Goal: Task Accomplishment & Management: Use online tool/utility

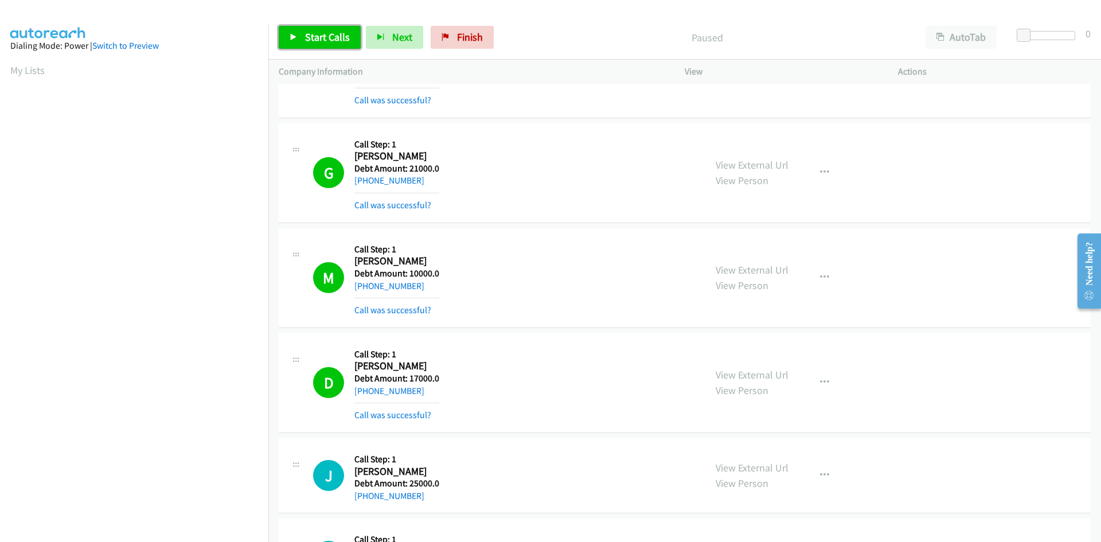
click at [311, 39] on span "Start Calls" at bounding box center [327, 36] width 45 height 13
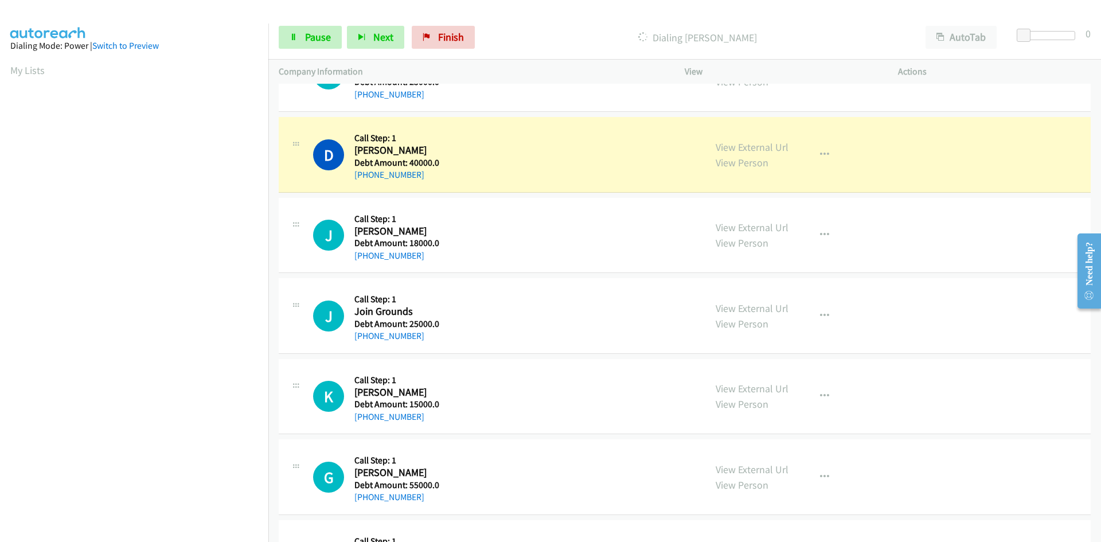
scroll to position [102, 0]
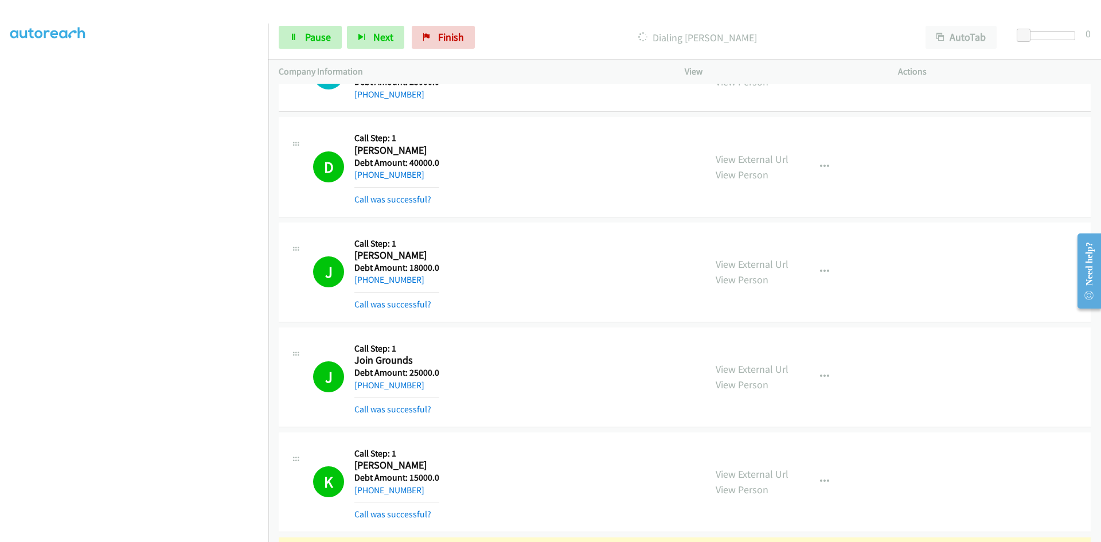
click at [964, 492] on div "K Callback Scheduled Call Step: 1 [PERSON_NAME] America/New_York Debt Amount: 1…" at bounding box center [685, 482] width 812 height 100
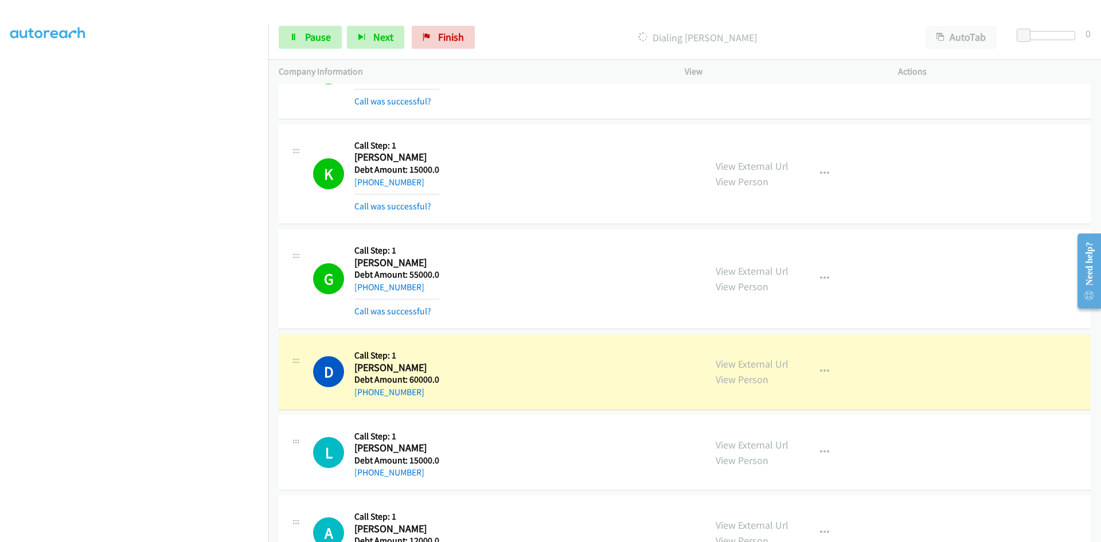
scroll to position [28655, 0]
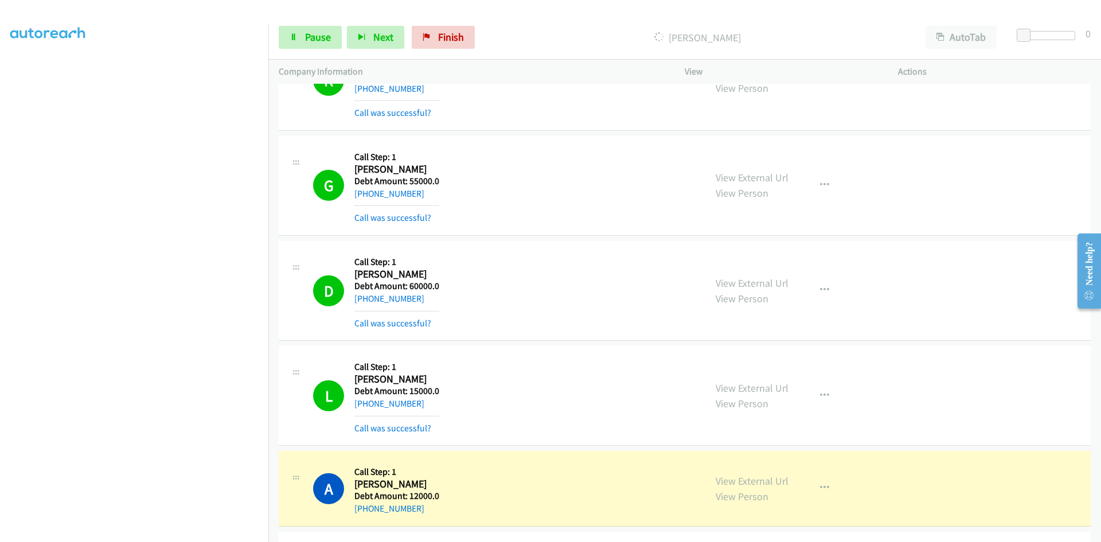
click at [878, 338] on div "D Callback Scheduled Call Step: 1 [PERSON_NAME] America/Los_Angeles Debt Amount…" at bounding box center [685, 291] width 812 height 100
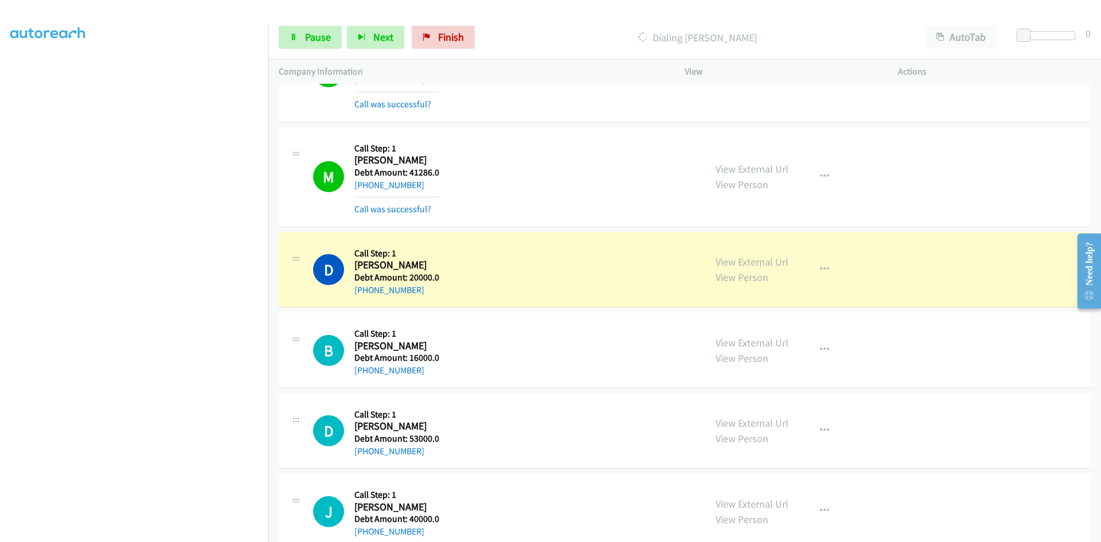
scroll to position [29295, 0]
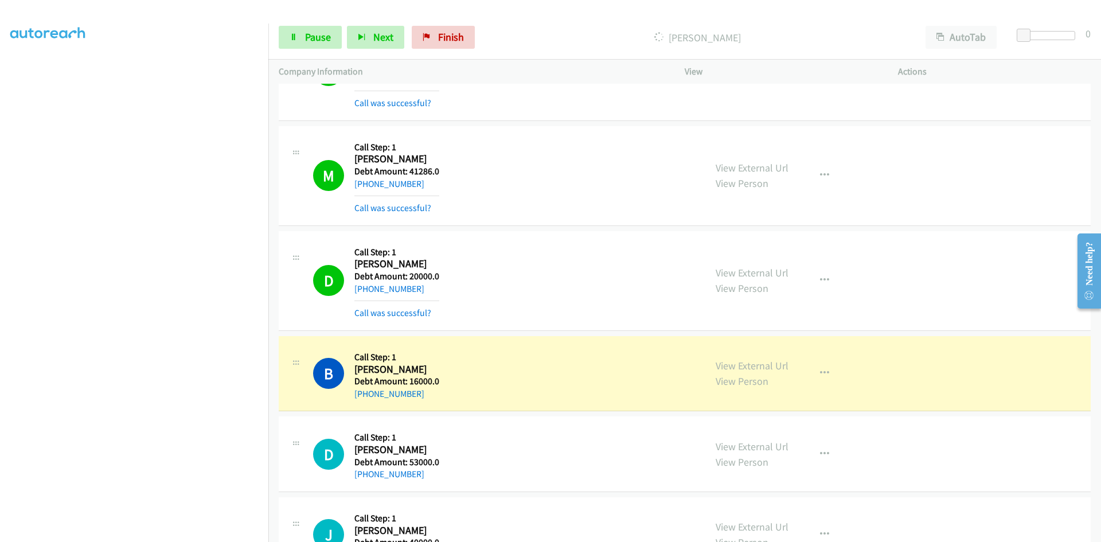
click at [950, 285] on div "D Callback Scheduled Call Step: 1 [PERSON_NAME] America/Phoenix Debt Amount: 20…" at bounding box center [685, 281] width 812 height 100
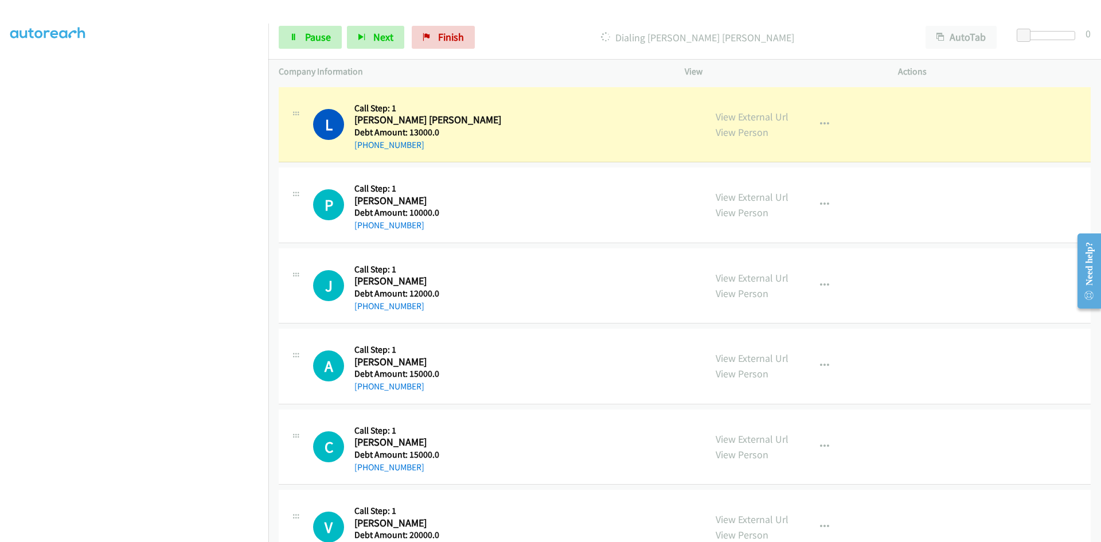
scroll to position [31016, 0]
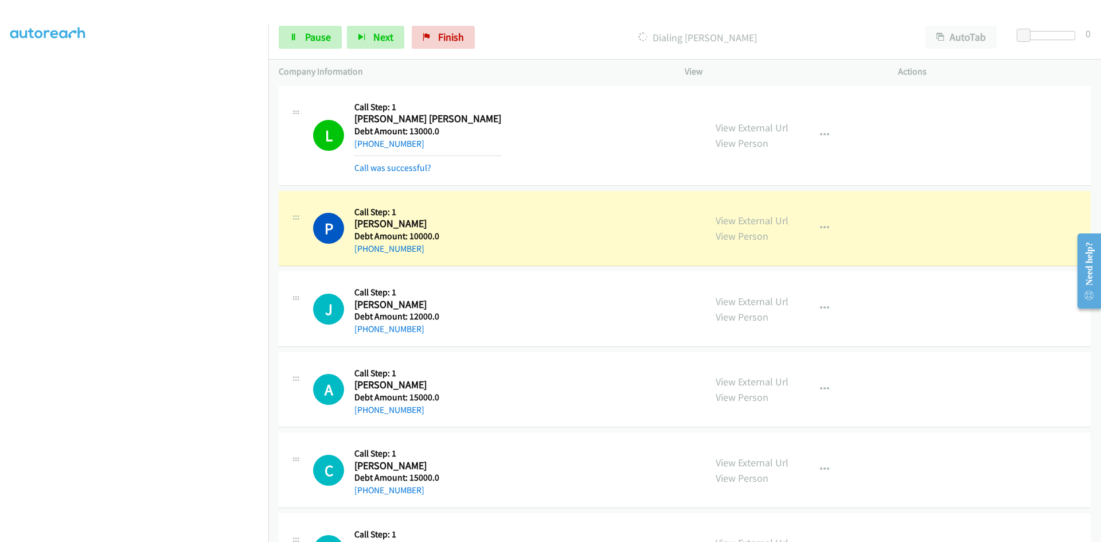
click at [931, 401] on div "A Callback Scheduled Call Step: 1 [PERSON_NAME] America/New_York Debt Amount: 1…" at bounding box center [685, 390] width 812 height 76
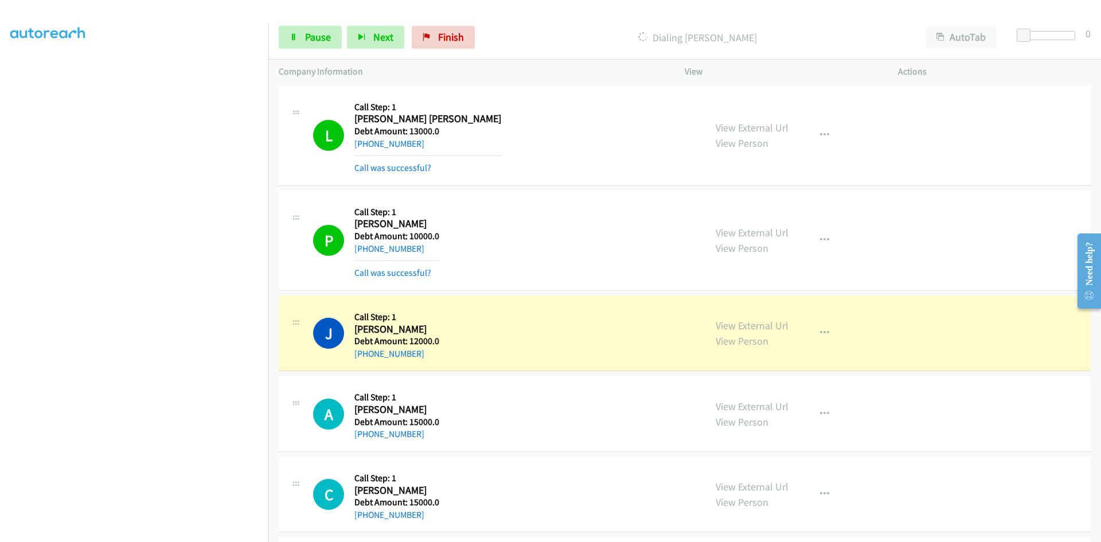
click at [836, 444] on div "A Callback Scheduled Call Step: 1 [PERSON_NAME] America/New_York Debt Amount: 1…" at bounding box center [685, 414] width 812 height 76
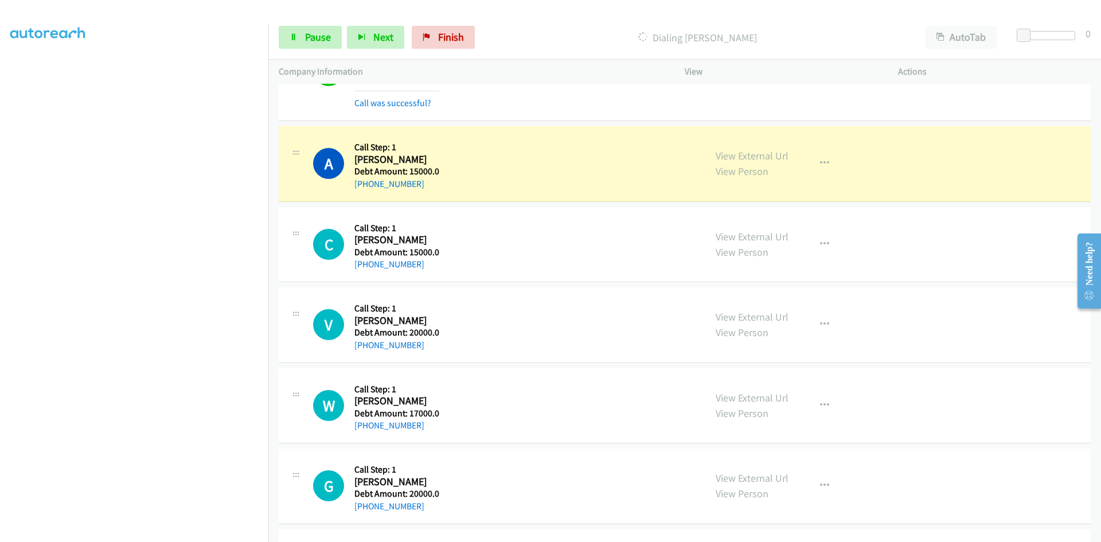
scroll to position [31303, 0]
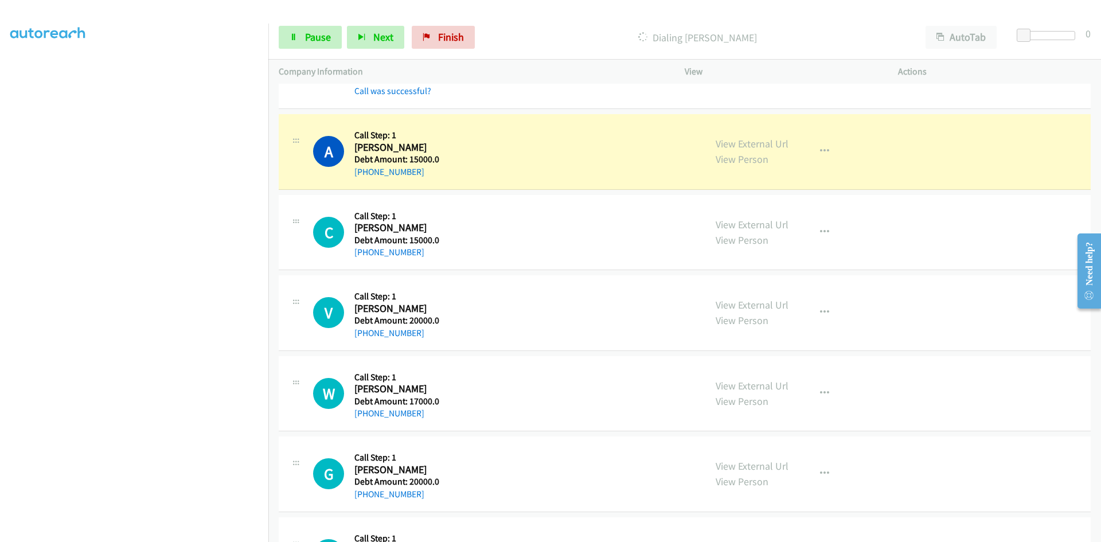
drag, startPoint x: 434, startPoint y: 176, endPoint x: 465, endPoint y: 143, distance: 44.6
click at [465, 143] on div "A Callback Scheduled Call Step: 1 [PERSON_NAME] America/New_York Debt Amount: 1…" at bounding box center [504, 151] width 382 height 54
click at [315, 40] on span "Pause" at bounding box center [318, 36] width 26 height 13
click at [315, 40] on span "Start Calls" at bounding box center [327, 36] width 45 height 13
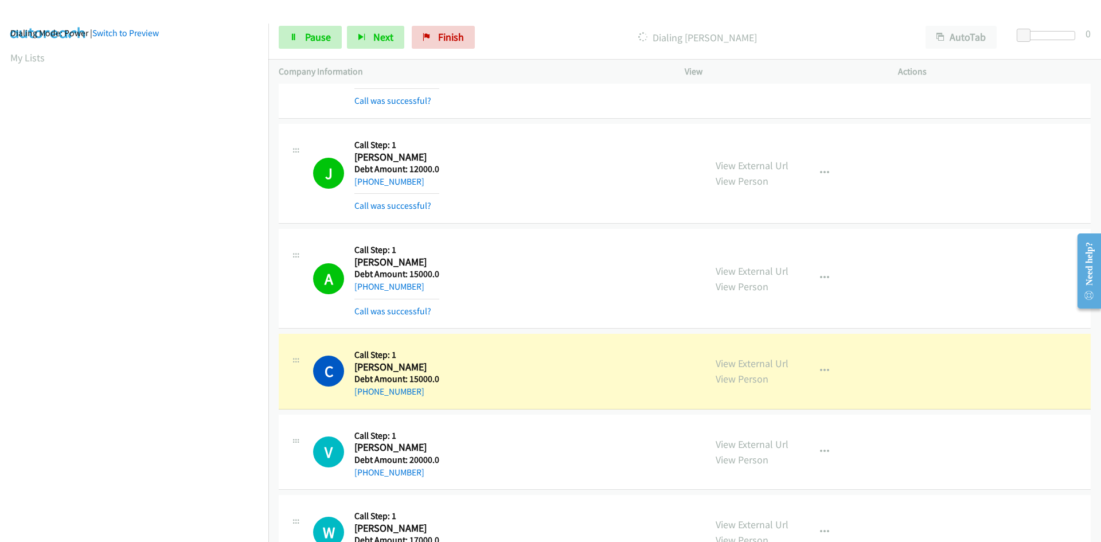
scroll to position [0, 0]
click at [895, 427] on div "View External Url View Person View External Url Schedule/Manage Callback Skip C…" at bounding box center [817, 452] width 224 height 54
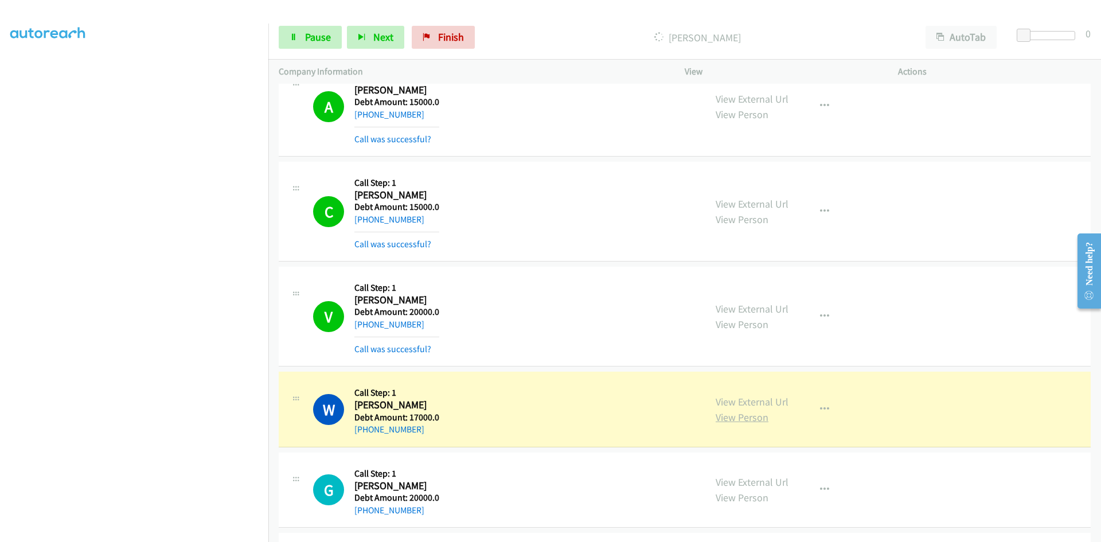
scroll to position [31647, 0]
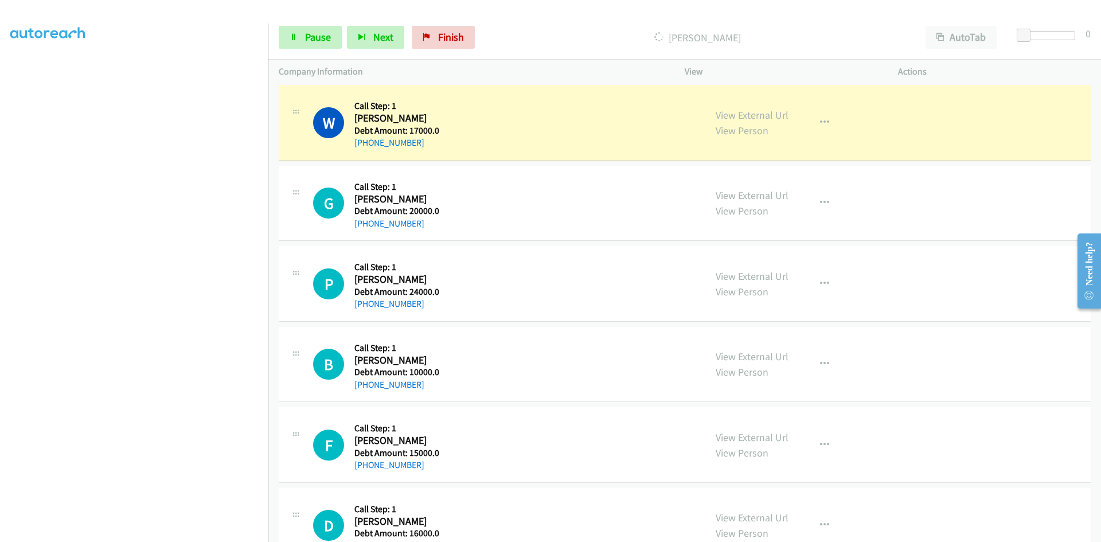
click at [954, 272] on div "P Callback Scheduled Call Step: 1 [PERSON_NAME] America/New_York Debt Amount: 2…" at bounding box center [685, 284] width 812 height 76
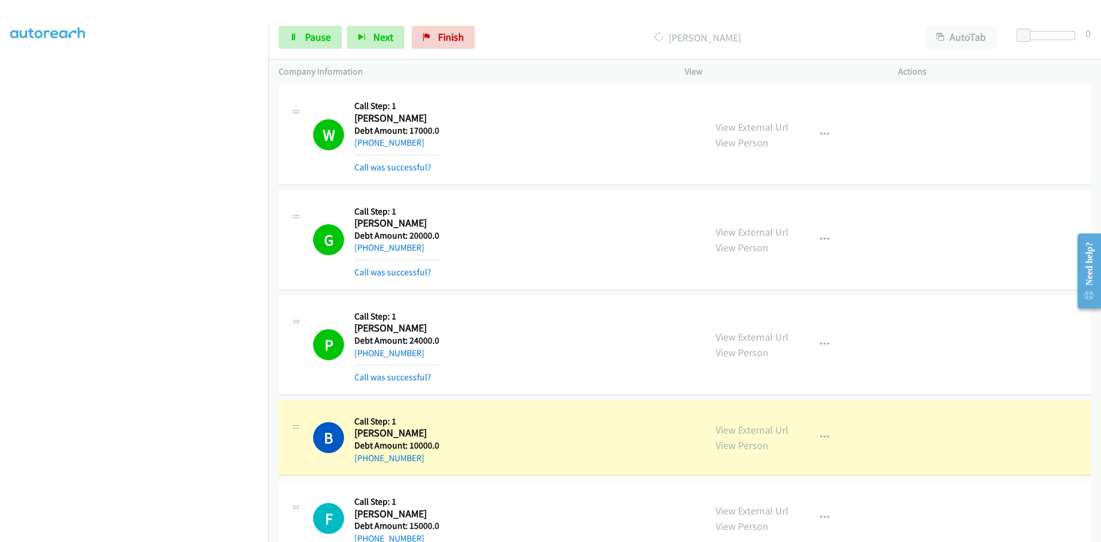
click at [1022, 337] on div "P Callback Scheduled Call Step: 1 [PERSON_NAME] America/New_York Debt Amount: 2…" at bounding box center [685, 345] width 812 height 100
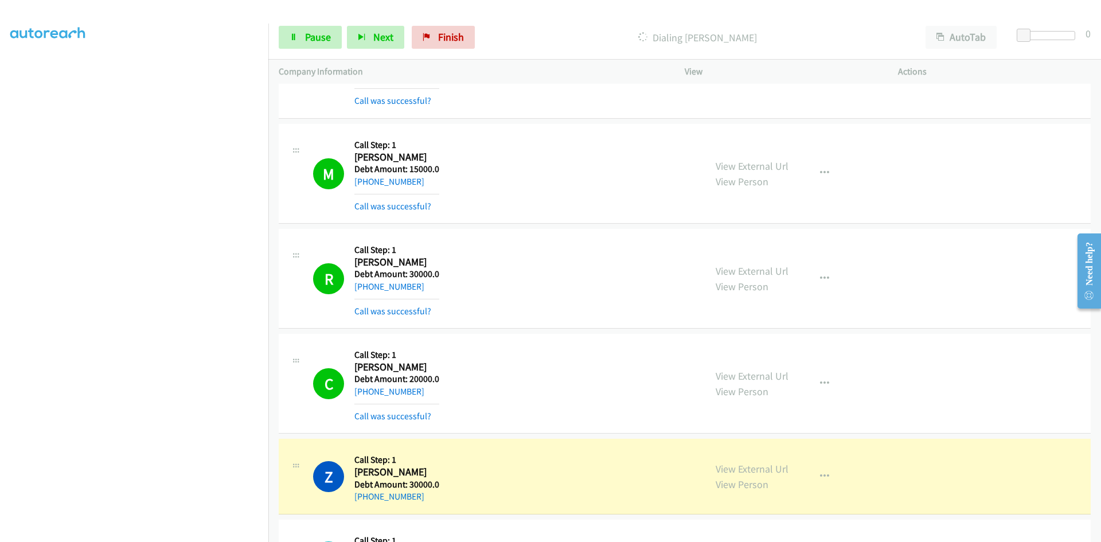
scroll to position [35604, 0]
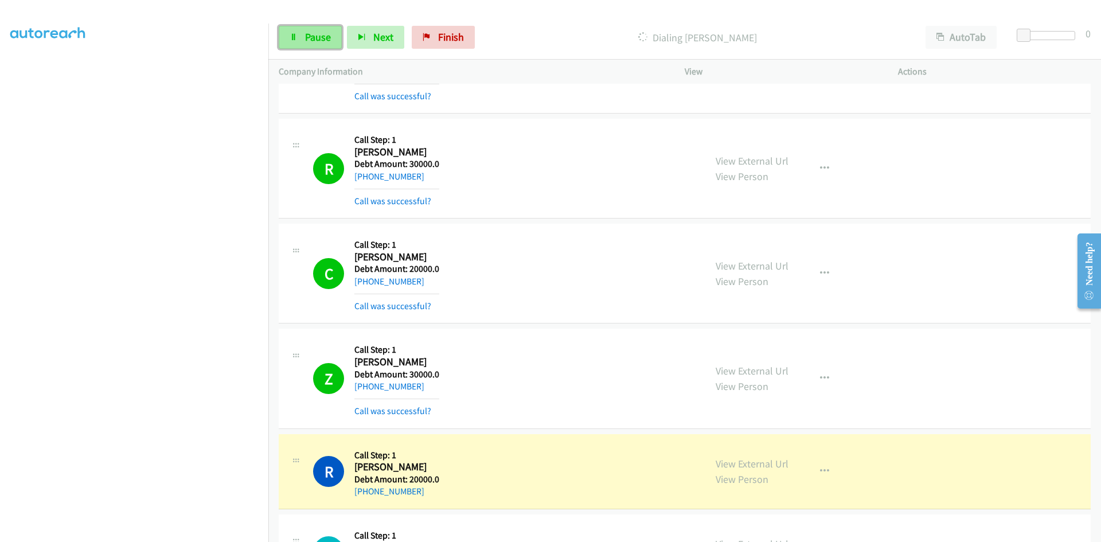
click at [307, 35] on span "Pause" at bounding box center [318, 36] width 26 height 13
click at [307, 35] on span "Start Calls" at bounding box center [327, 36] width 45 height 13
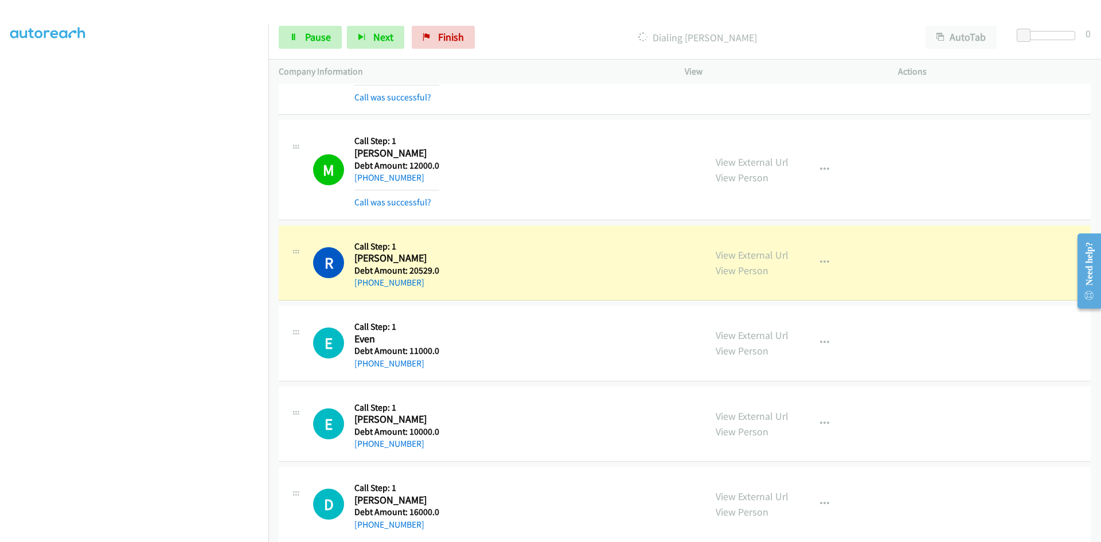
scroll to position [42707, 0]
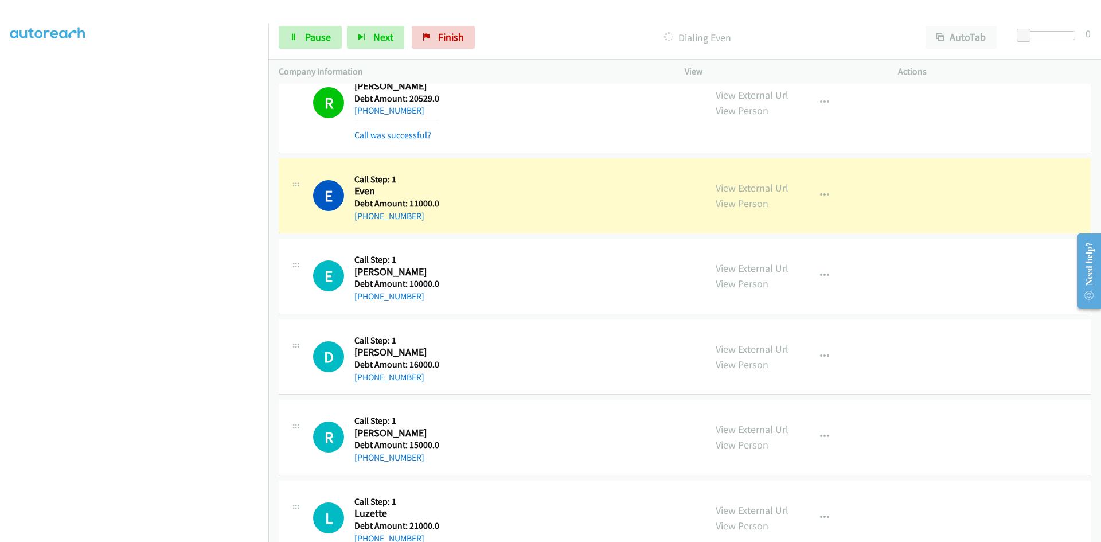
click at [451, 198] on div "E Callback Scheduled Call Step: 1 Even America/Chicago Debt Amount: 11000.0 [PH…" at bounding box center [504, 196] width 382 height 54
click at [454, 200] on div "E Callback Scheduled Call Step: 1 Even America/Chicago Debt Amount: 11000.0 [PH…" at bounding box center [504, 196] width 382 height 54
click at [446, 204] on div "E Callback Scheduled Call Step: 1 Even America/Chicago Debt Amount: 11000.0 [PH…" at bounding box center [504, 196] width 382 height 54
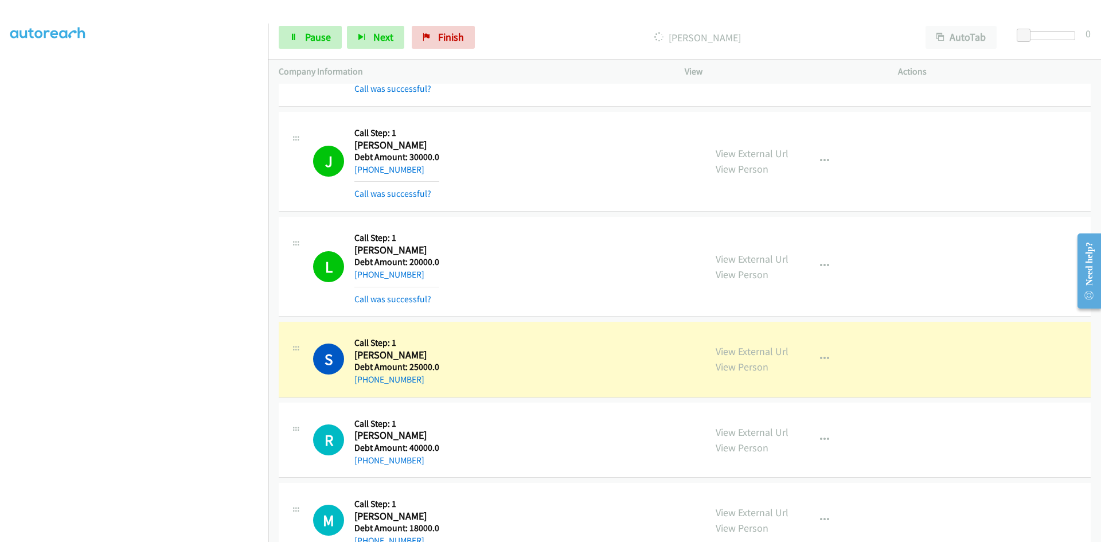
scroll to position [44577, 0]
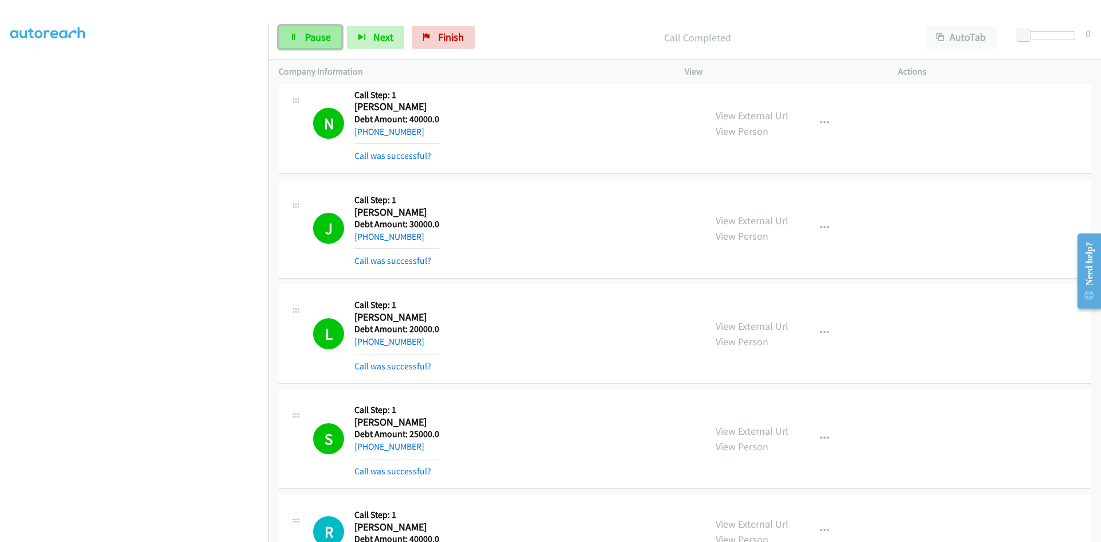
click at [310, 32] on span "Pause" at bounding box center [318, 36] width 26 height 13
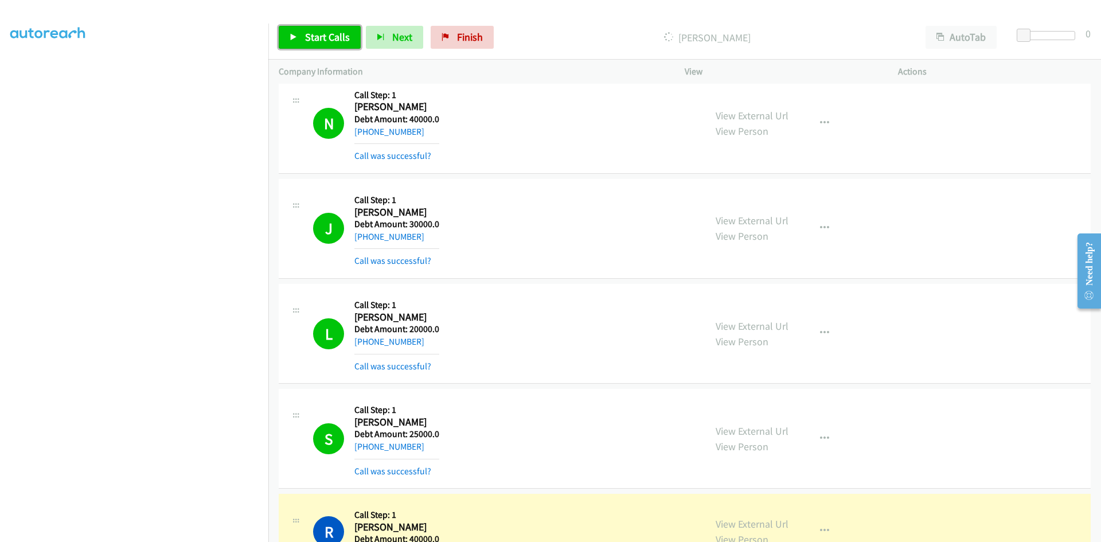
click at [325, 35] on span "Start Calls" at bounding box center [327, 36] width 45 height 13
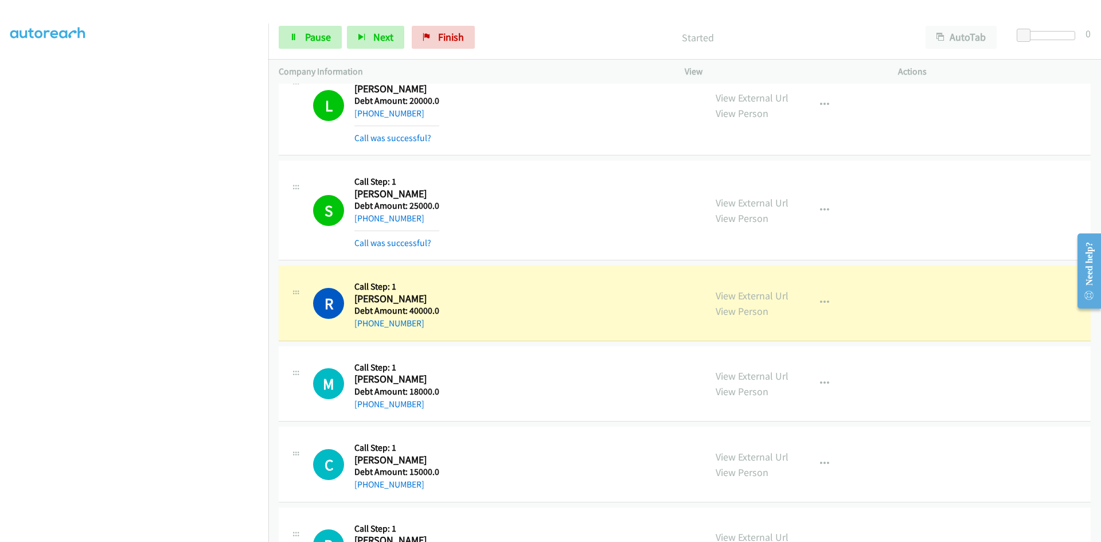
scroll to position [44806, 0]
click at [568, 325] on div "R Callback Scheduled Call Step: 1 [PERSON_NAME] America/Los_Angeles Debt Amount…" at bounding box center [504, 302] width 382 height 54
drag, startPoint x: 624, startPoint y: 453, endPoint x: 631, endPoint y: 451, distance: 7.7
click at [624, 453] on div "C Callback Scheduled Call Step: 1 [PERSON_NAME] America/Los_Angeles Debt Amount…" at bounding box center [504, 463] width 382 height 54
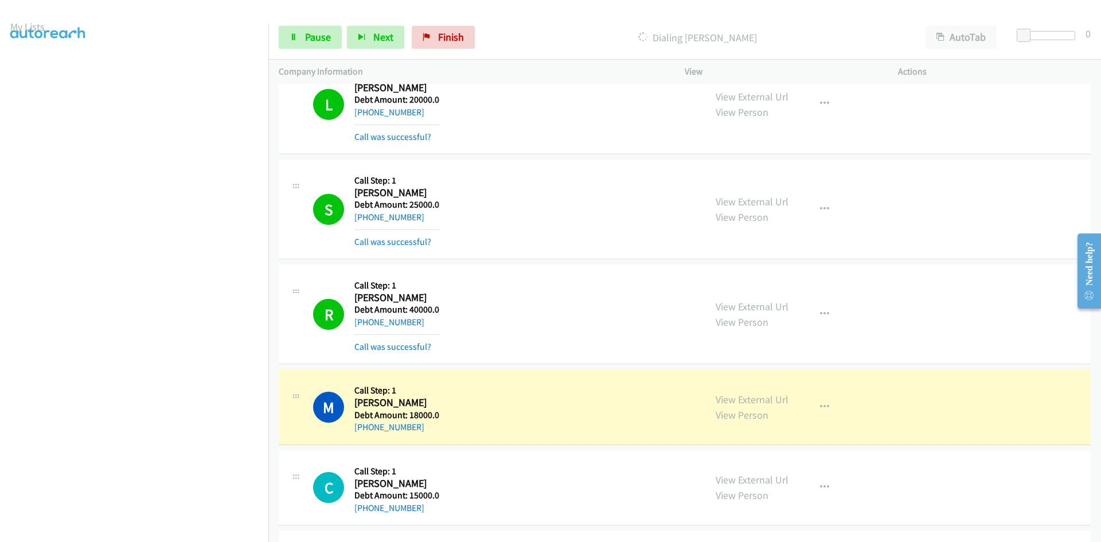
click at [415, 400] on h2 "[PERSON_NAME]" at bounding box center [396, 402] width 85 height 13
click at [474, 414] on div "M Callback Scheduled Call Step: 1 [PERSON_NAME] America/New_York Debt Amount: 1…" at bounding box center [504, 407] width 382 height 54
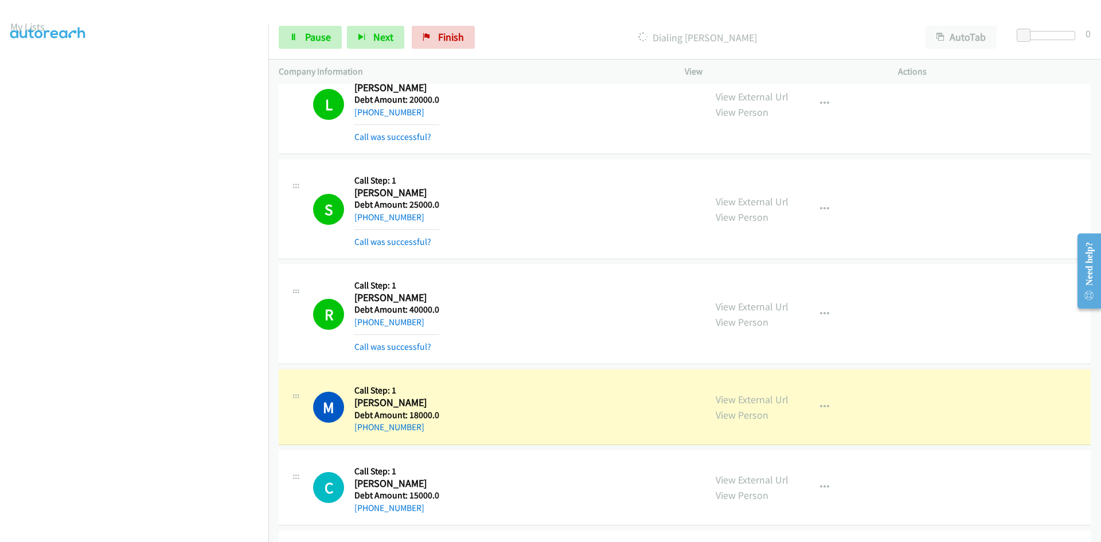
click at [206, 9] on div at bounding box center [545, 22] width 1091 height 44
click at [352, 401] on div "M" at bounding box center [333, 407] width 41 height 31
click at [311, 35] on span "Pause" at bounding box center [318, 36] width 26 height 13
click at [144, 20] on div at bounding box center [545, 22] width 1091 height 44
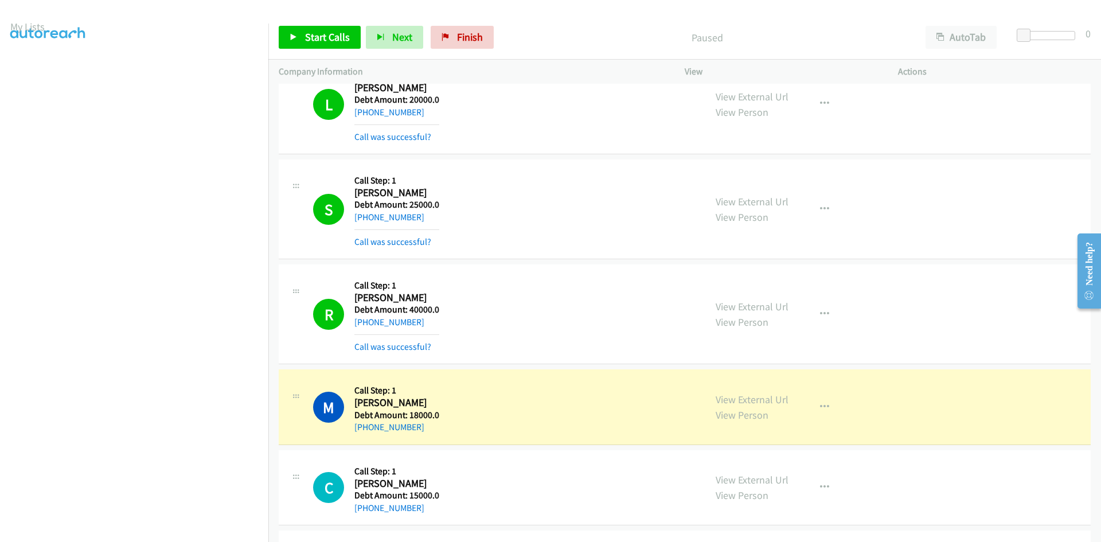
click at [145, 19] on div at bounding box center [545, 22] width 1091 height 44
click at [358, 398] on h2 "[PERSON_NAME]" at bounding box center [396, 402] width 85 height 13
click at [358, 397] on h2 "[PERSON_NAME]" at bounding box center [396, 402] width 85 height 13
click at [358, 393] on h5 "Call Step: 1" at bounding box center [396, 390] width 85 height 11
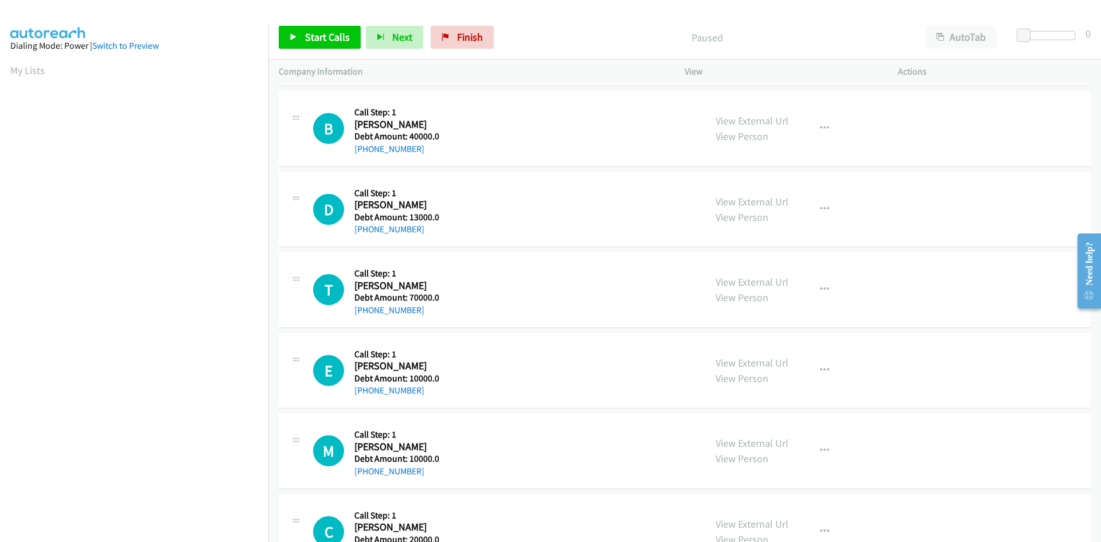
scroll to position [604, 0]
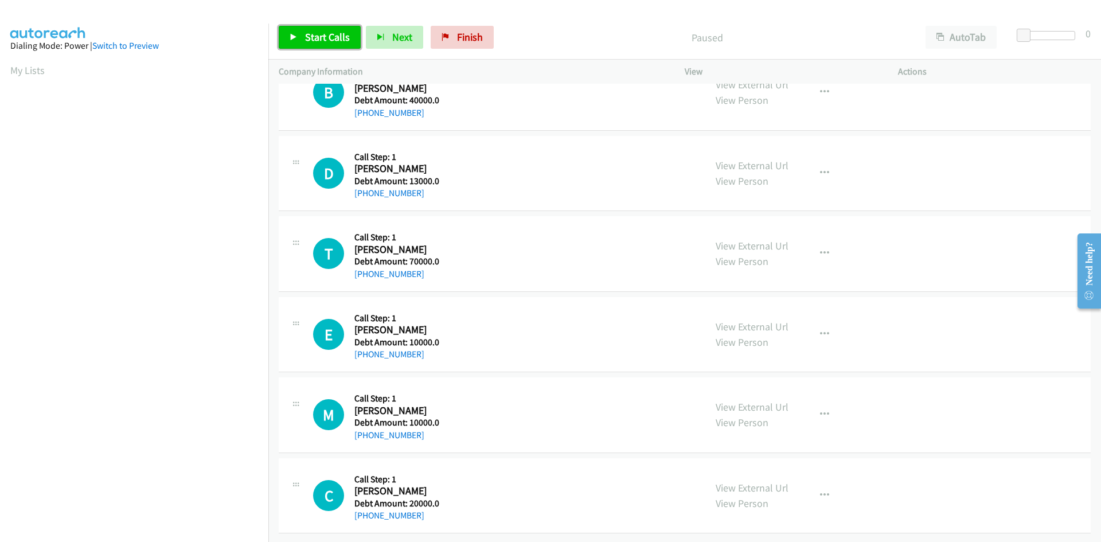
click at [334, 32] on span "Start Calls" at bounding box center [327, 36] width 45 height 13
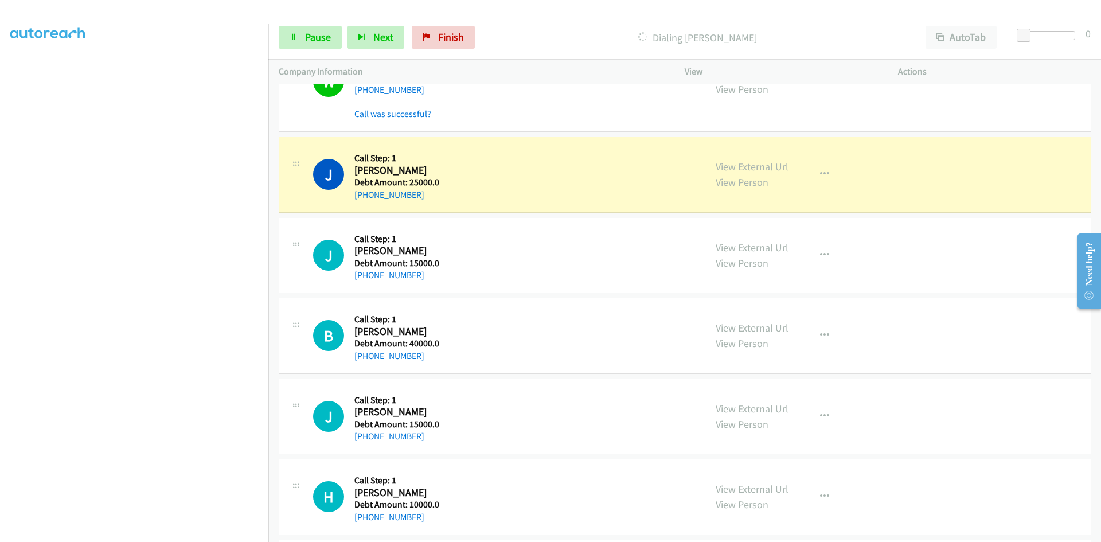
scroll to position [1950, 0]
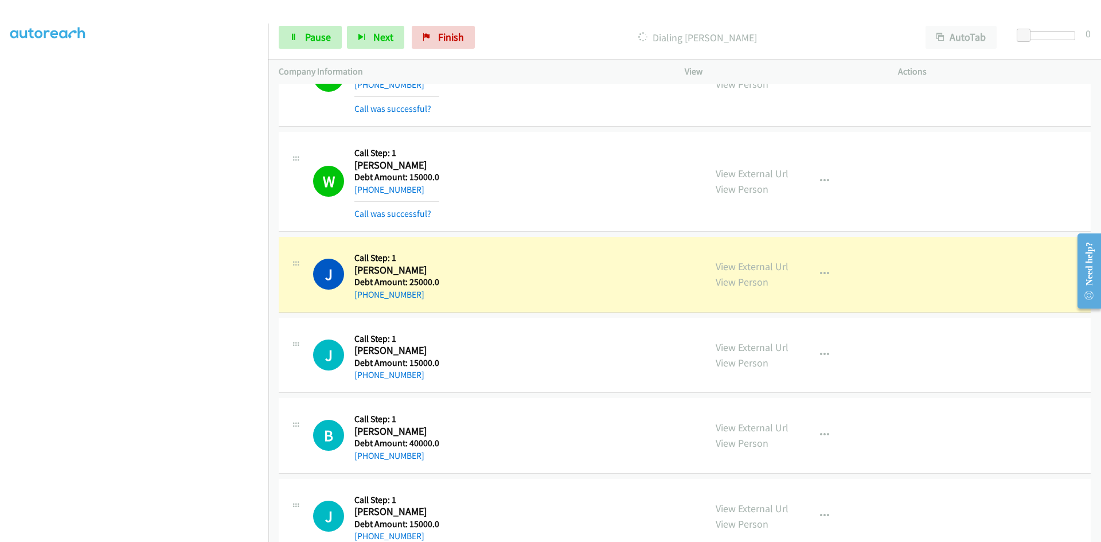
click at [435, 268] on h2 "Jonathan Jackson" at bounding box center [396, 270] width 85 height 13
click at [327, 275] on h1 "J" at bounding box center [328, 274] width 31 height 31
click at [413, 291] on link "+1 501-764-8504" at bounding box center [389, 294] width 70 height 11
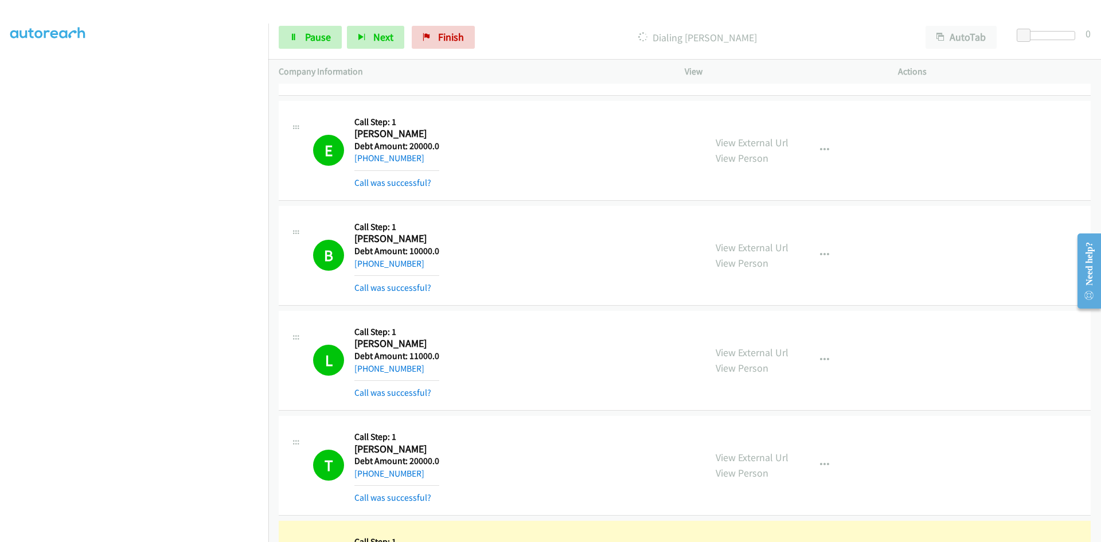
scroll to position [4474, 0]
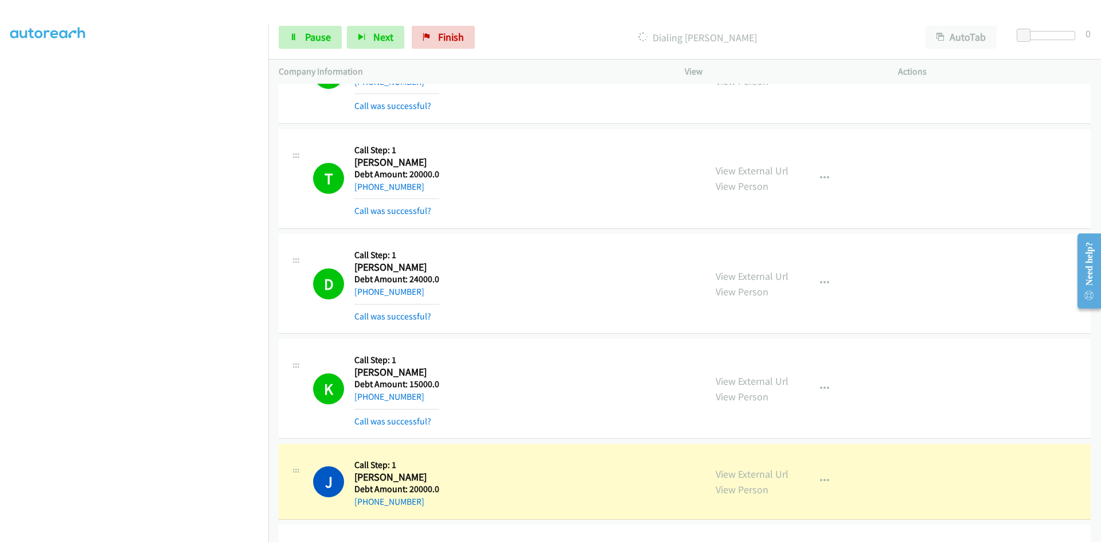
click at [546, 369] on div "K Callback Scheduled Call Step: 1 Kevin Owens America/Chicago Debt Amount: 1500…" at bounding box center [504, 388] width 382 height 79
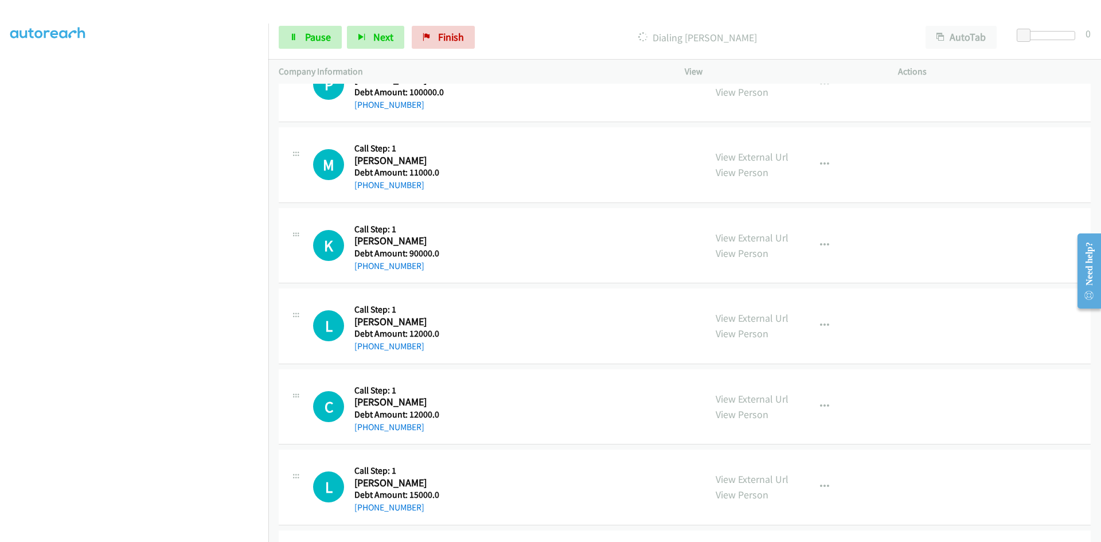
scroll to position [5711, 0]
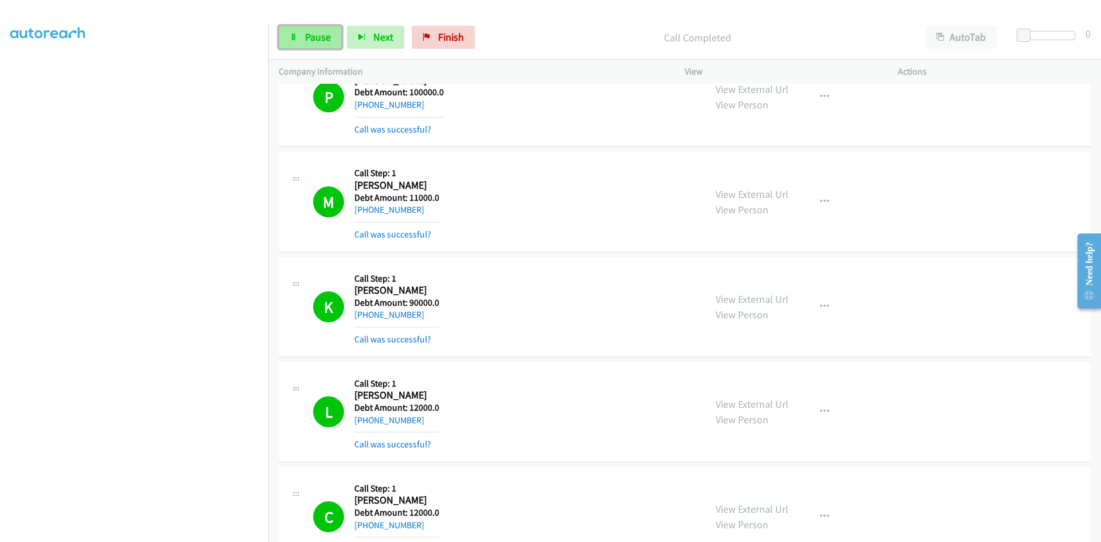
click at [321, 37] on span "Pause" at bounding box center [318, 36] width 26 height 13
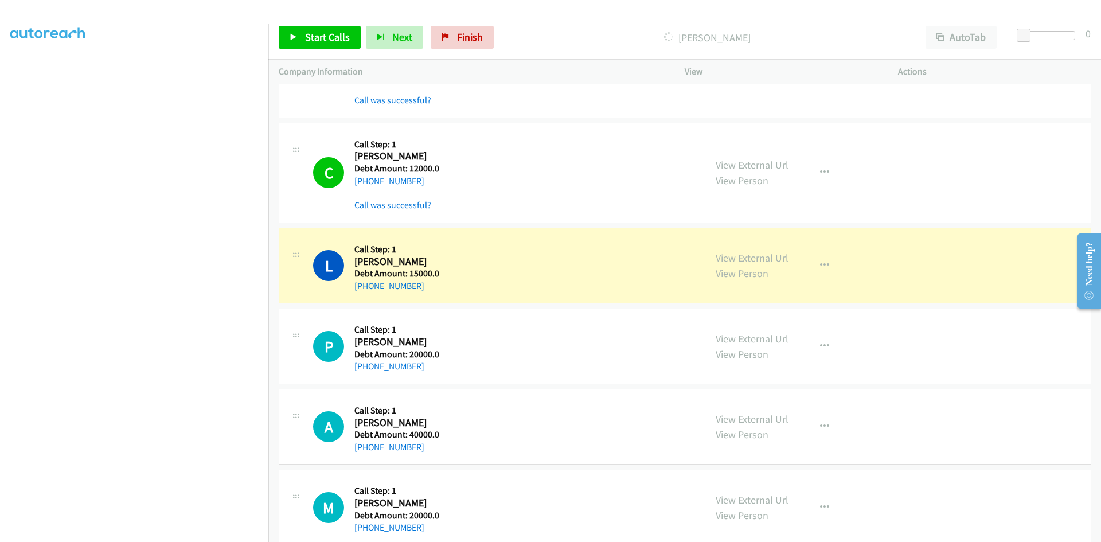
scroll to position [0, 0]
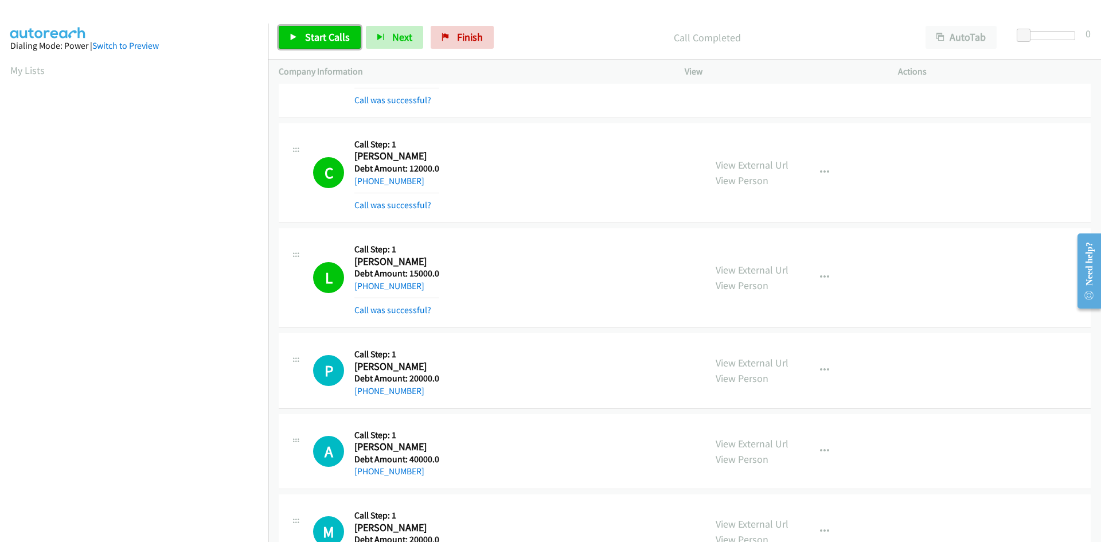
click at [311, 26] on link "Start Calls" at bounding box center [320, 37] width 82 height 23
click at [313, 27] on link "Pause" at bounding box center [310, 37] width 63 height 23
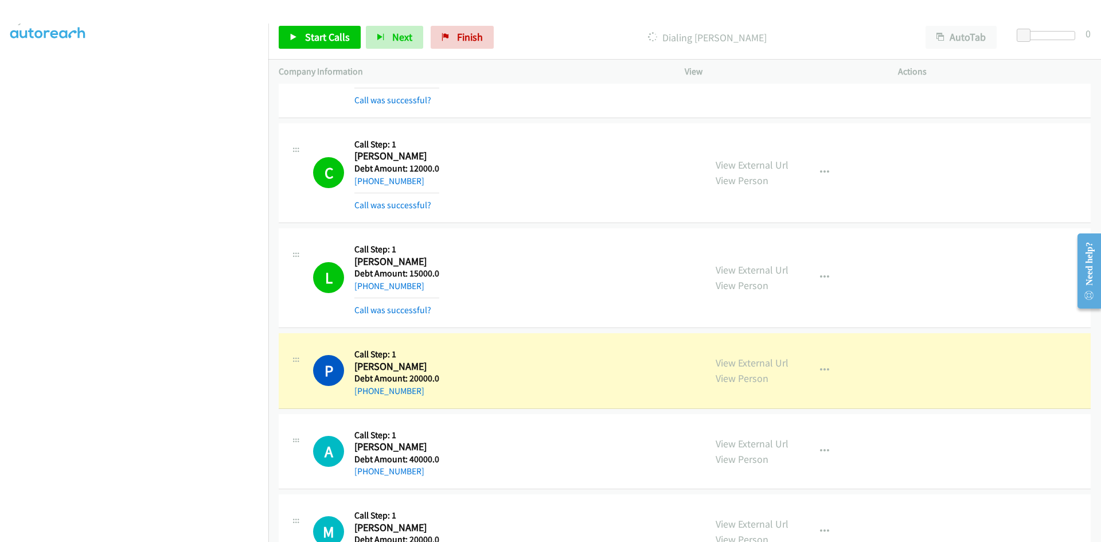
scroll to position [101, 0]
click at [320, 34] on span "Start Calls" at bounding box center [327, 36] width 45 height 13
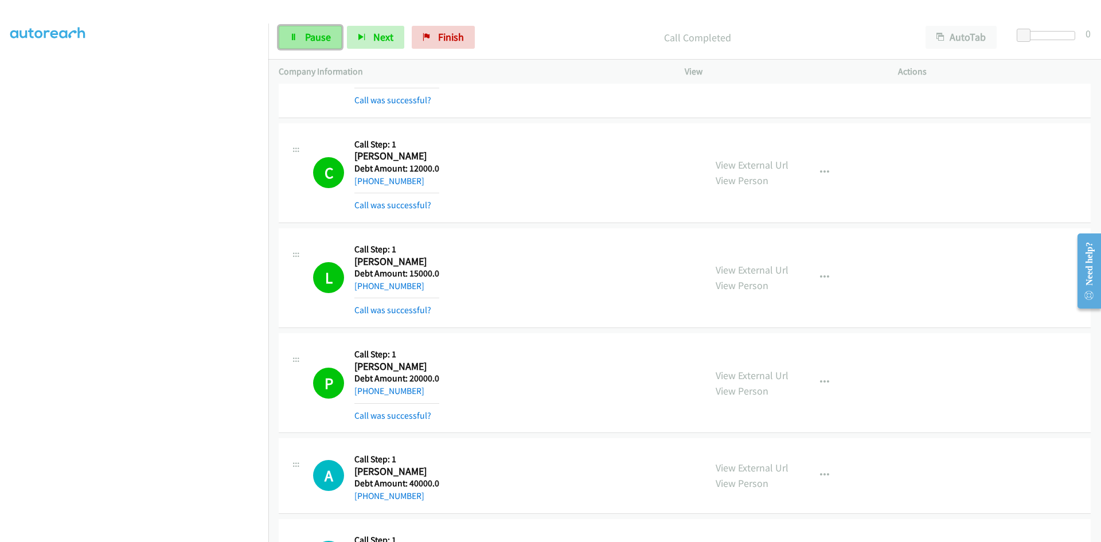
click at [313, 38] on span "Pause" at bounding box center [318, 36] width 26 height 13
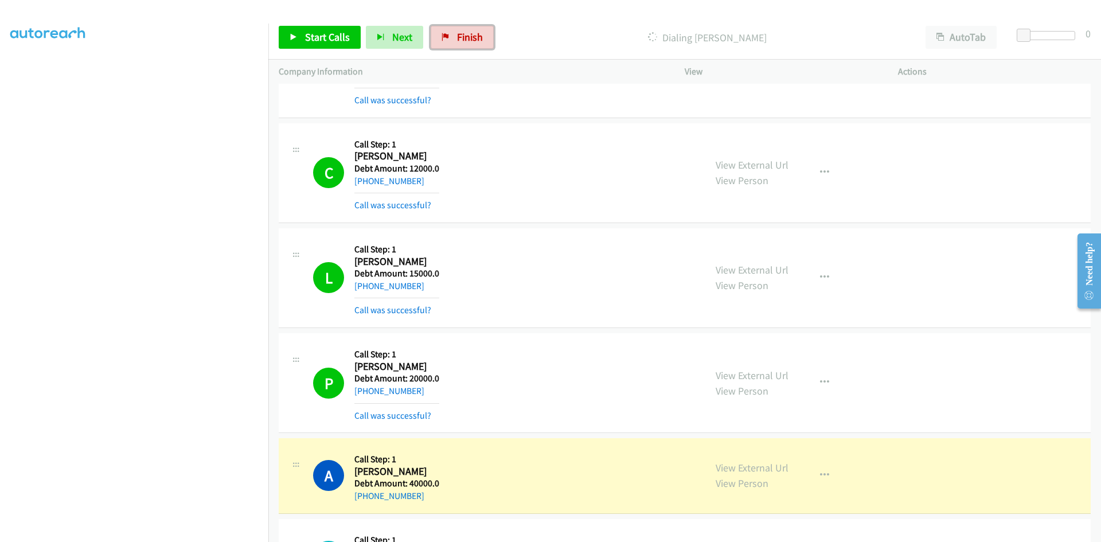
drag, startPoint x: 456, startPoint y: 37, endPoint x: 587, endPoint y: 95, distance: 143.3
click at [457, 37] on span "Finish" at bounding box center [470, 36] width 26 height 13
